Goal: Task Accomplishment & Management: Manage account settings

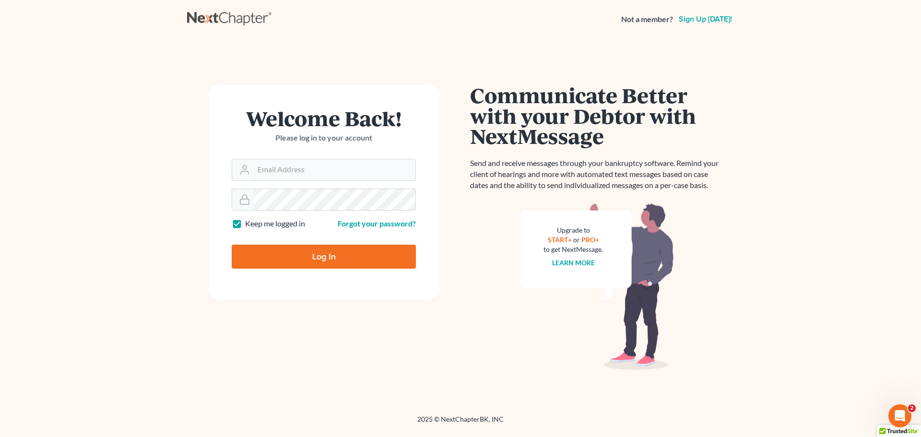
type input "[EMAIL_ADDRESS][DOMAIN_NAME]"
click at [383, 103] on form "Welcome Back! Please log in to your account Email Address [EMAIL_ADDRESS][DOMAI…" at bounding box center [324, 192] width 230 height 214
click at [334, 251] on input "Log In" at bounding box center [324, 257] width 184 height 24
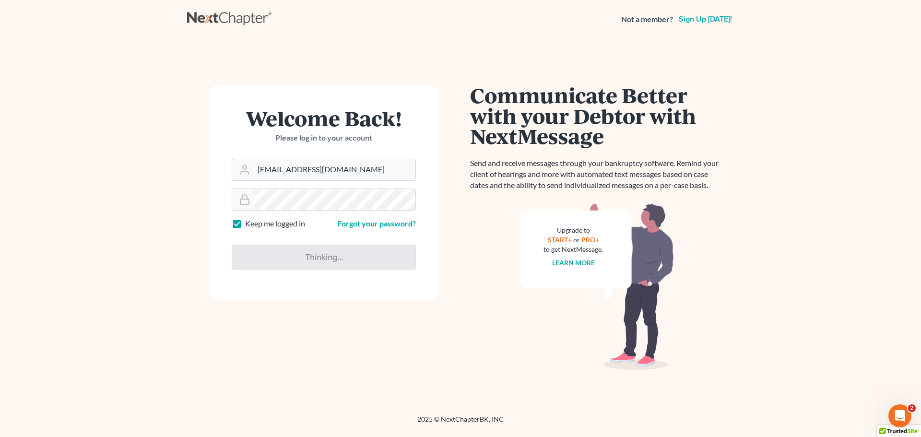
type input "Thinking..."
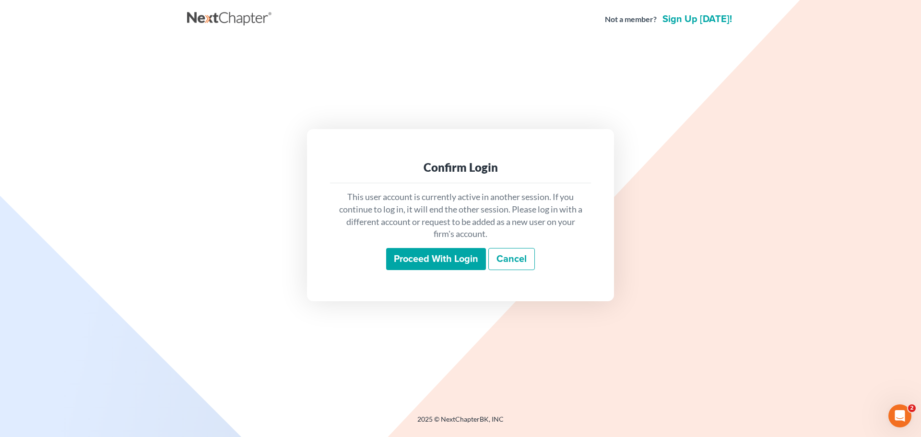
click at [434, 259] on input "Proceed with login" at bounding box center [436, 259] width 100 height 22
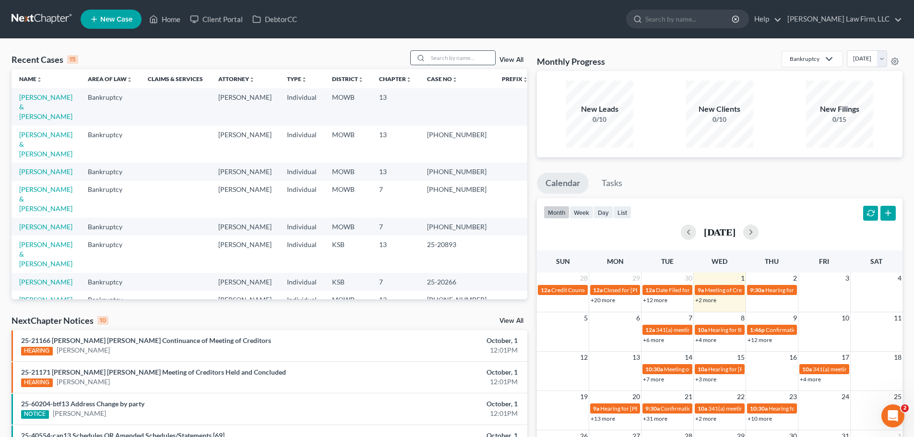
click at [444, 56] on input "search" at bounding box center [461, 58] width 67 height 14
type input "Y"
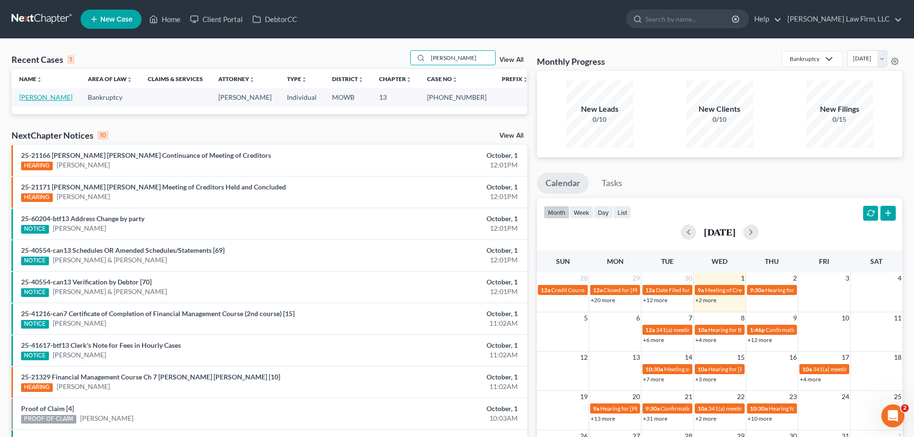
type input "Thompson"
click at [56, 100] on link "Thompson, James" at bounding box center [45, 97] width 53 height 8
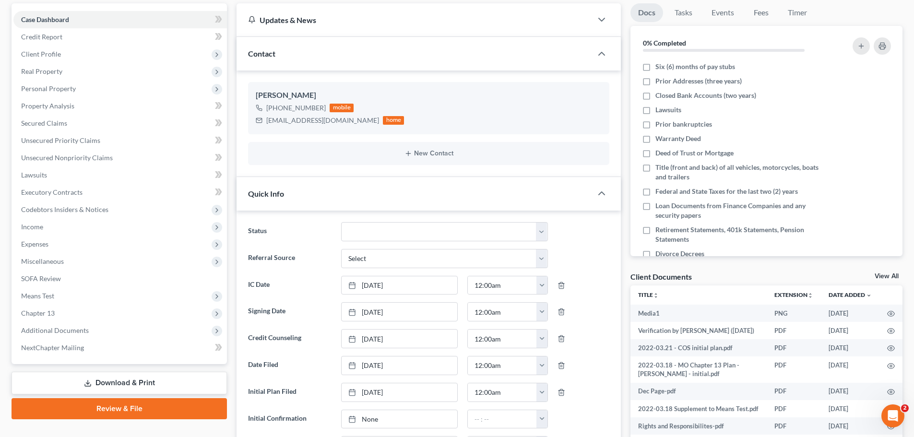
scroll to position [48, 0]
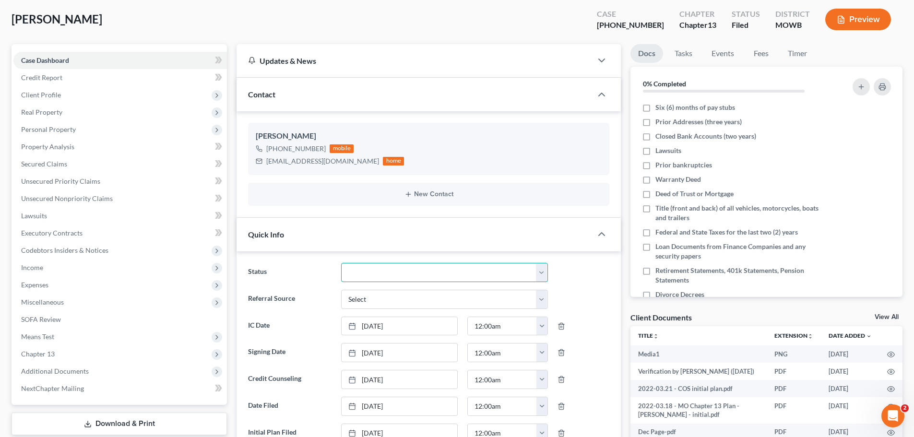
click at [542, 270] on select "Closed Discharged Dismissed Filed In Progress Lead Lost Lead Ready to File To R…" at bounding box center [444, 272] width 207 height 19
select select "2"
click at [341, 263] on select "Closed Discharged Dismissed Filed In Progress Lead Lost Lead Ready to File To R…" at bounding box center [444, 272] width 207 height 19
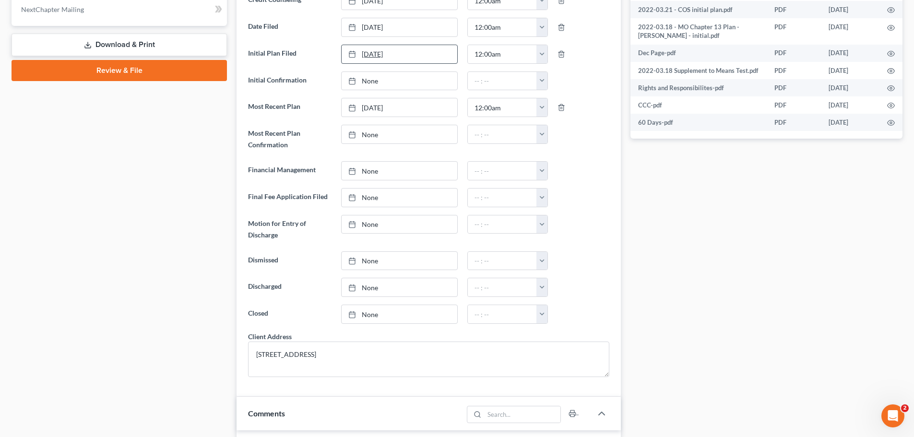
scroll to position [432, 0]
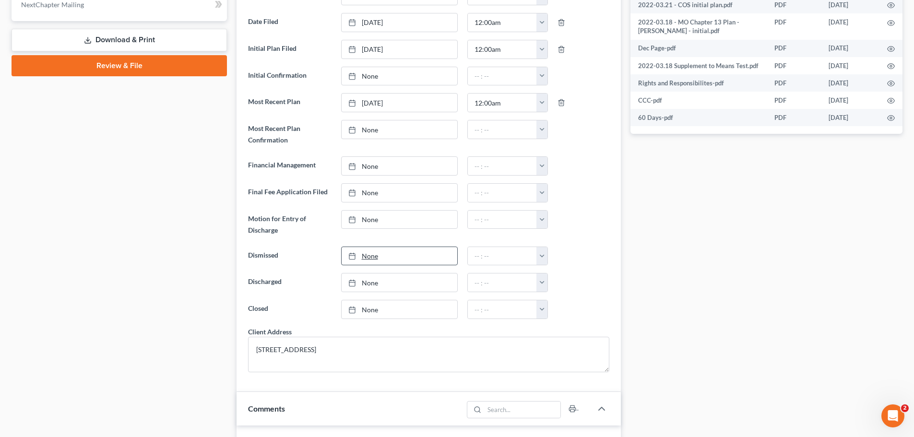
type input "10/1/2025"
click at [366, 256] on link "10/1/2025" at bounding box center [400, 256] width 116 height 18
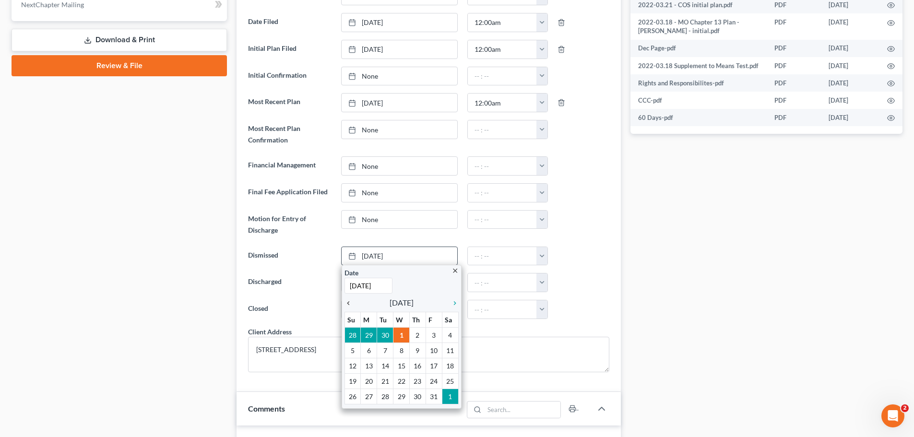
click at [349, 302] on icon "chevron_left" at bounding box center [351, 303] width 12 height 8
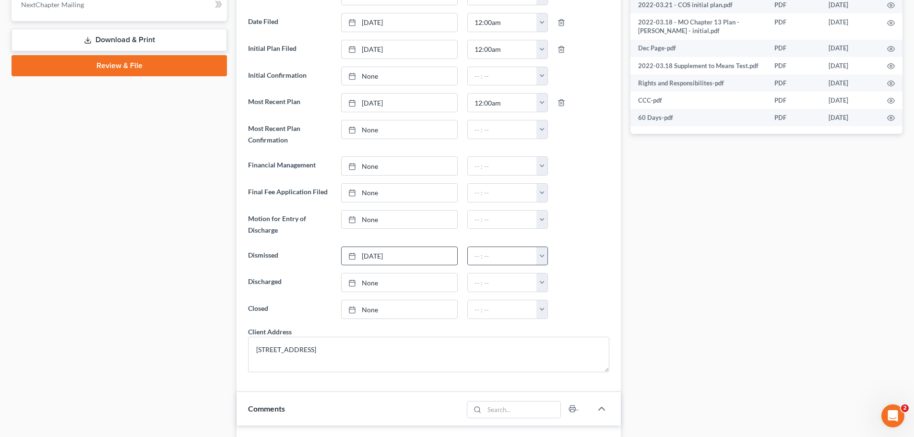
click at [541, 253] on button "button" at bounding box center [541, 256] width 11 height 18
click at [553, 273] on link "12:00am" at bounding box center [563, 277] width 54 height 16
type input "12:00am"
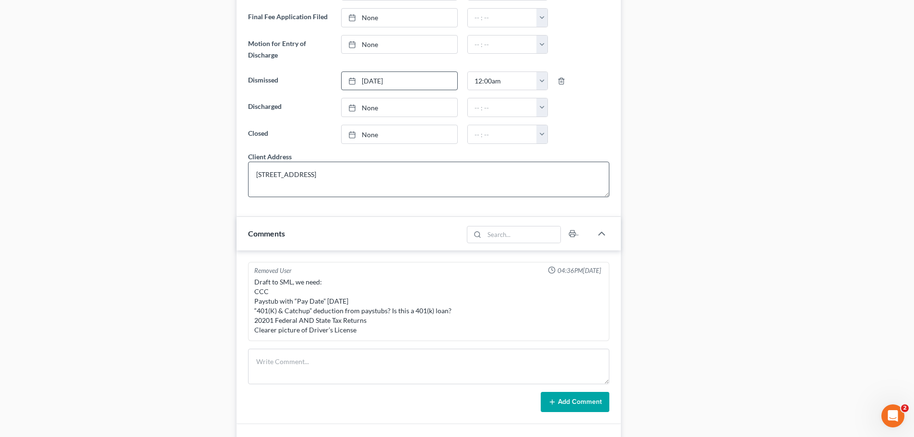
scroll to position [624, 0]
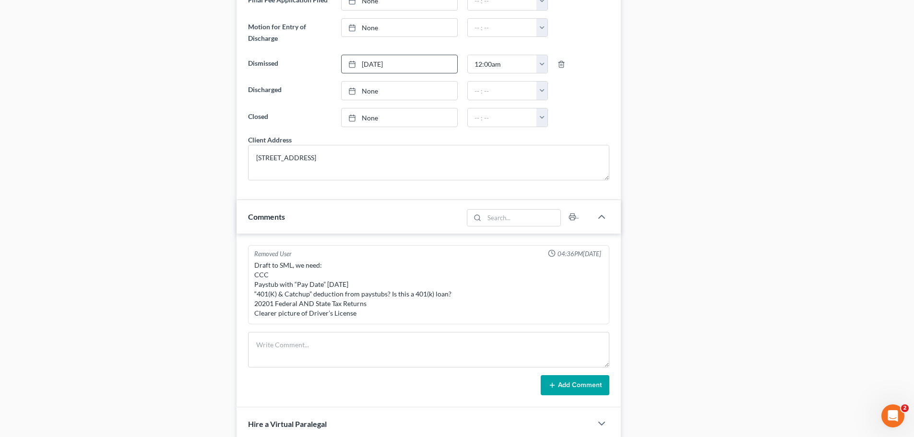
click at [582, 385] on button "Add Comment" at bounding box center [575, 385] width 69 height 20
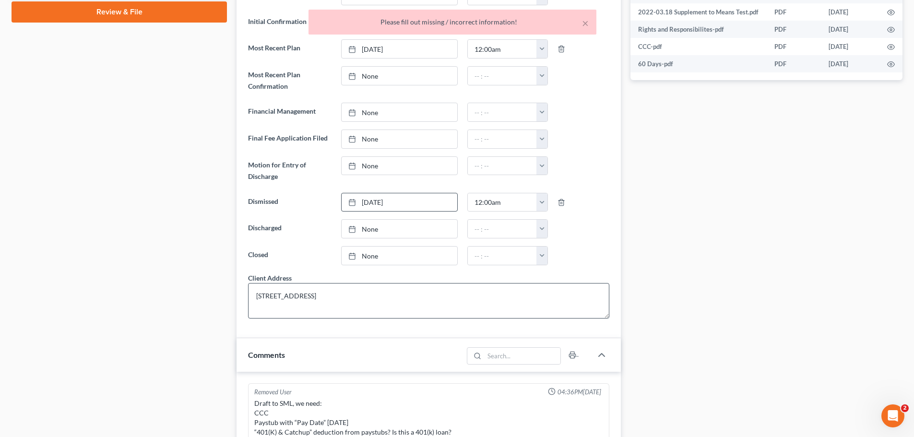
scroll to position [480, 0]
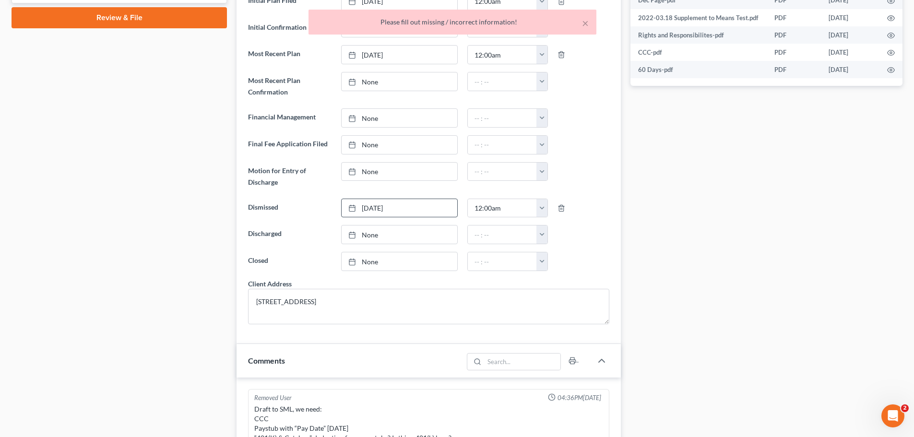
click at [907, 332] on div "× Please fill out missing / incorrect information! Thompson, James Upgraded Cas…" at bounding box center [457, 239] width 914 height 1361
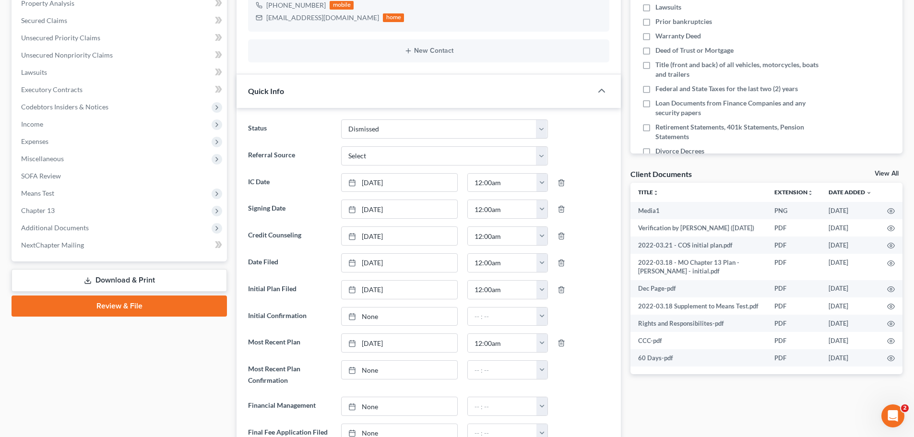
scroll to position [192, 0]
click at [49, 221] on span "Additional Documents" at bounding box center [120, 227] width 214 height 17
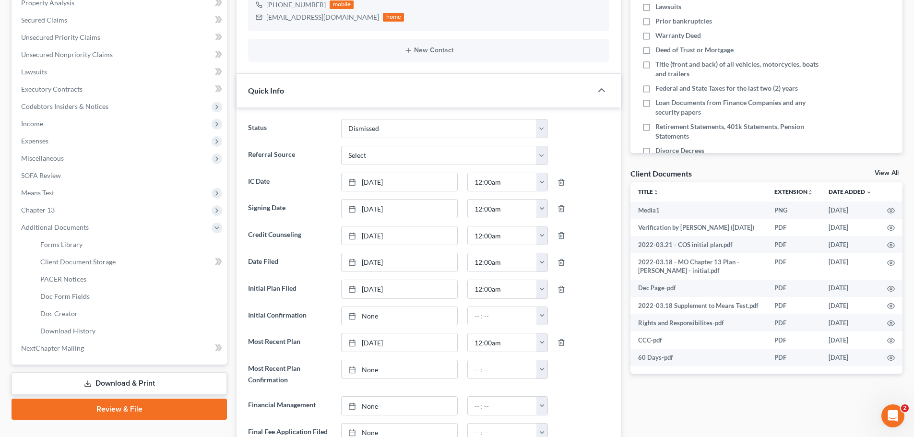
click at [89, 409] on link "Review & File" at bounding box center [119, 409] width 215 height 21
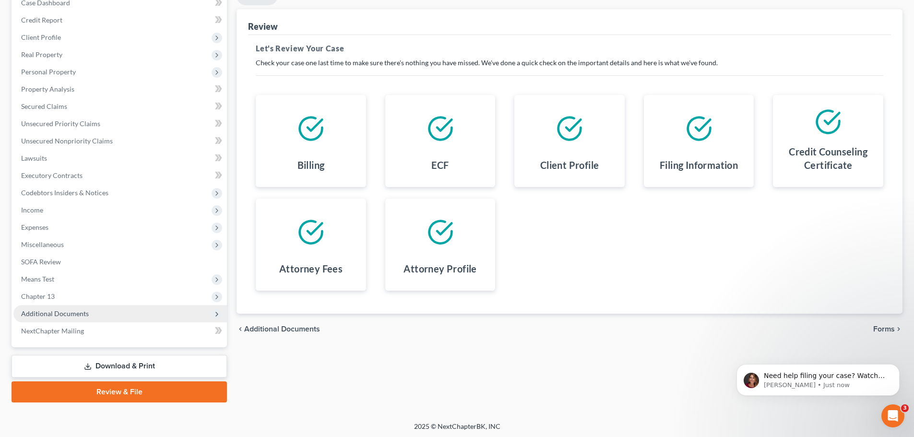
scroll to position [107, 0]
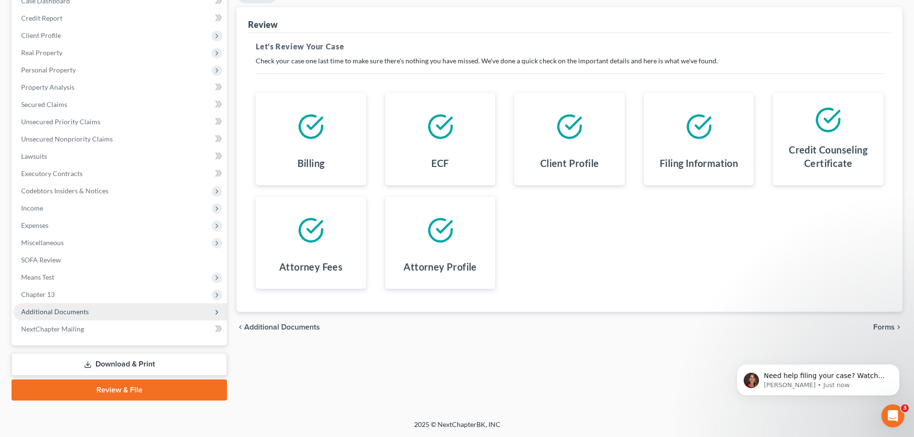
click at [92, 307] on span "Additional Documents" at bounding box center [120, 311] width 214 height 17
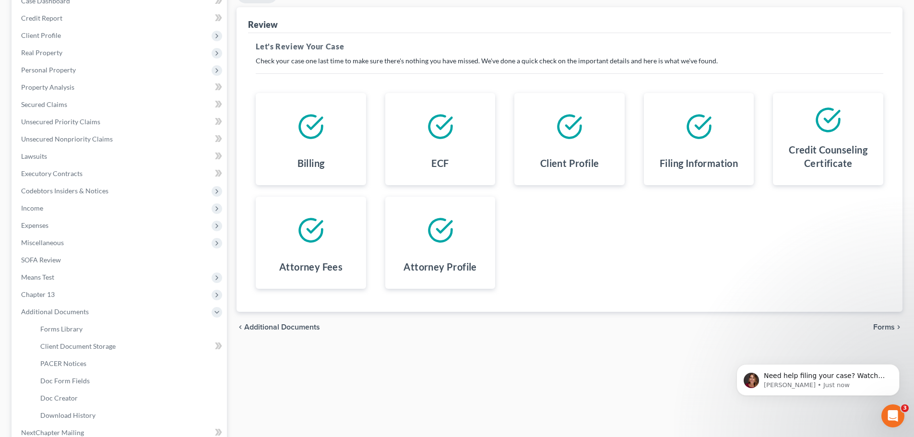
click at [429, 131] on icon at bounding box center [440, 126] width 23 height 23
click at [430, 132] on icon at bounding box center [440, 126] width 23 height 23
